Goal: Browse casually

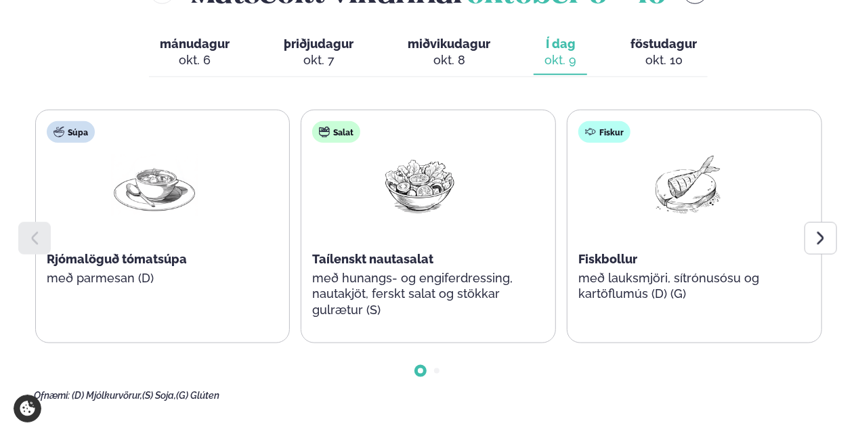
scroll to position [667, 0]
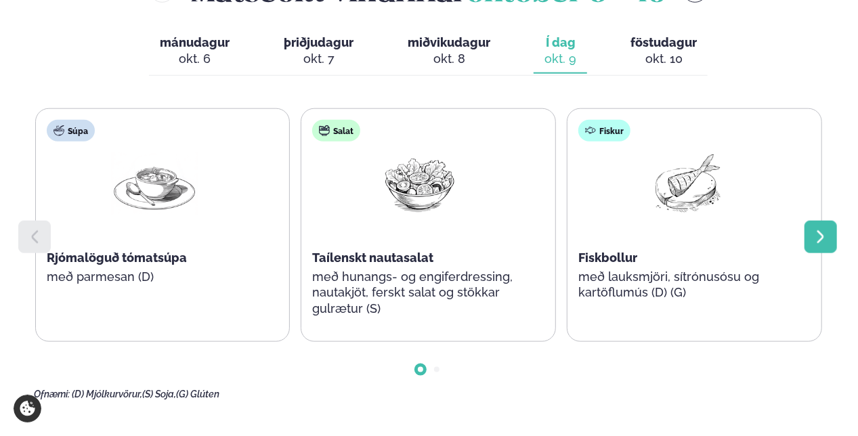
click at [823, 221] on div at bounding box center [821, 237] width 33 height 33
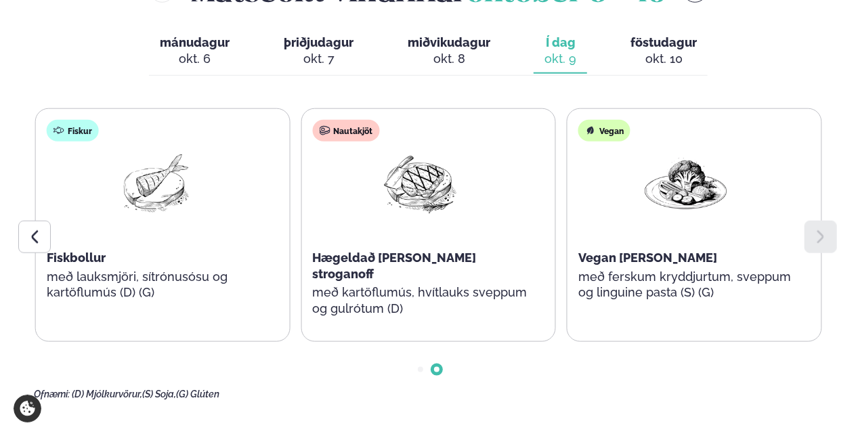
drag, startPoint x: 823, startPoint y: 207, endPoint x: 673, endPoint y: 337, distance: 198.3
click at [673, 337] on div "Súpa Rjómalöguð tómatsúpa með parmesan (D) Salat Taílenskt nautasalat með hunan…" at bounding box center [429, 254] width 790 height 292
click at [34, 231] on icon at bounding box center [34, 237] width 7 height 13
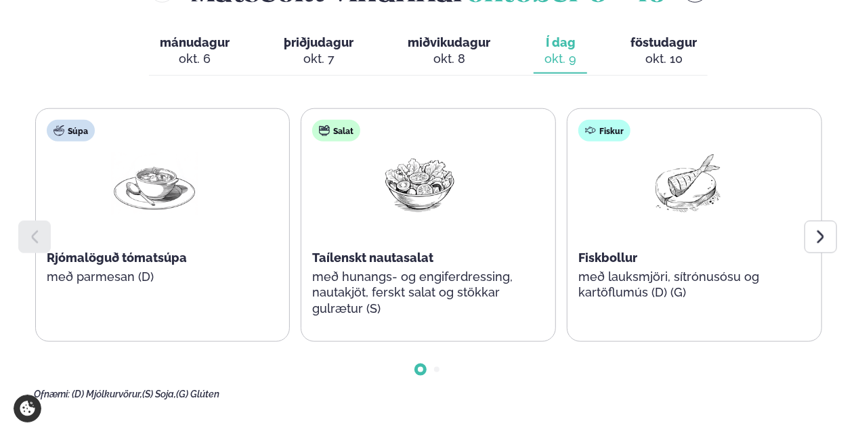
click at [34, 231] on icon at bounding box center [34, 237] width 7 height 13
drag, startPoint x: 847, startPoint y: 196, endPoint x: 828, endPoint y: 196, distance: 19.0
drag, startPoint x: 828, startPoint y: 196, endPoint x: 819, endPoint y: 198, distance: 9.0
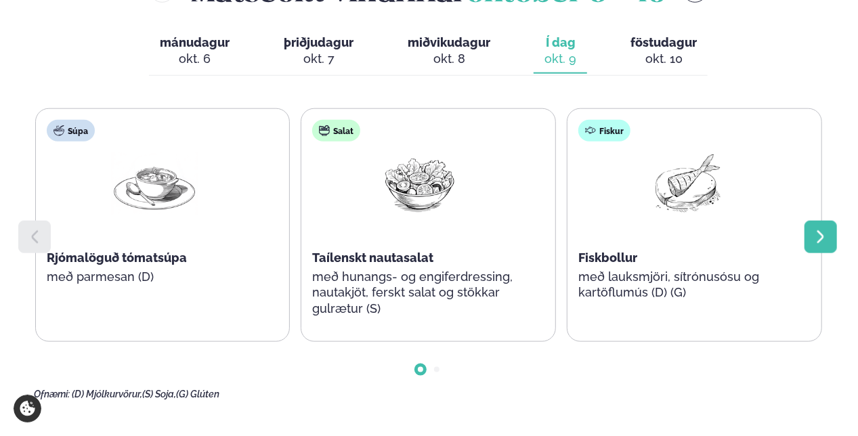
click at [819, 229] on icon at bounding box center [821, 237] width 16 height 16
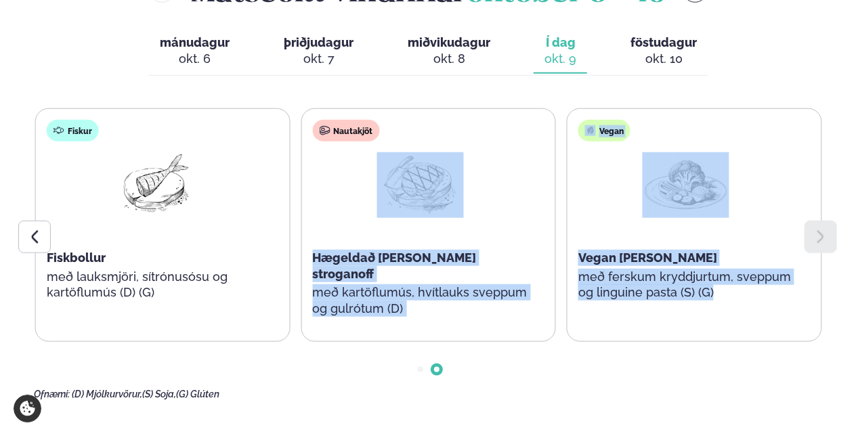
click at [819, 229] on icon at bounding box center [821, 237] width 16 height 16
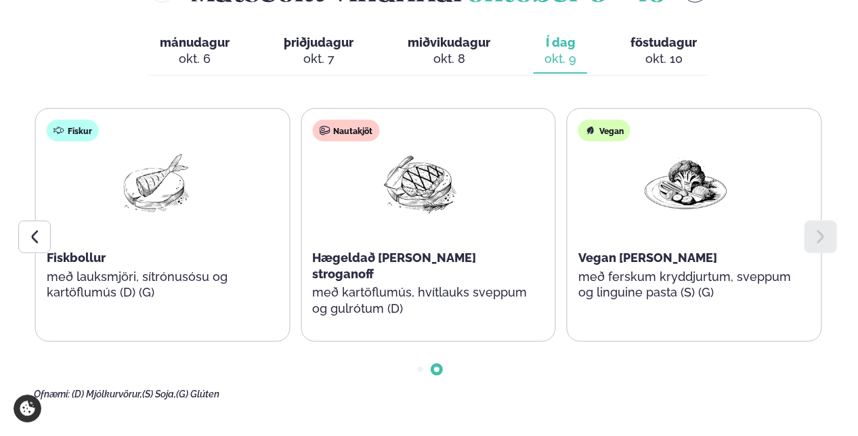
click at [819, 229] on icon at bounding box center [821, 237] width 16 height 16
